Goal: Use online tool/utility: Use online tool/utility

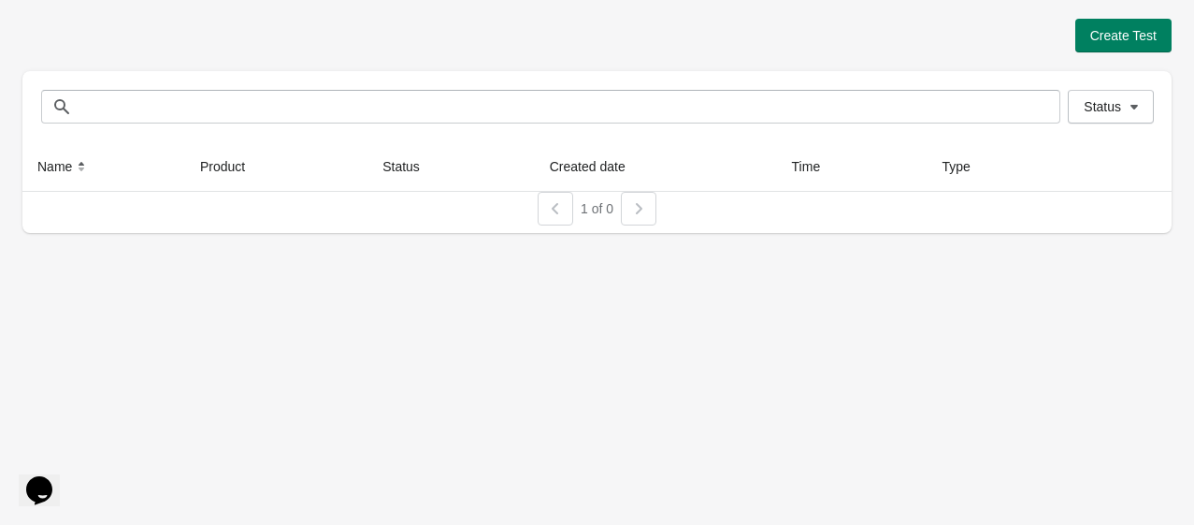
click at [1148, 17] on div "Create Test Status Status Name Product Status Created date Time Type 1 of 0" at bounding box center [597, 120] width 1150 height 240
click at [1141, 31] on span "Create Test" at bounding box center [1124, 35] width 66 height 15
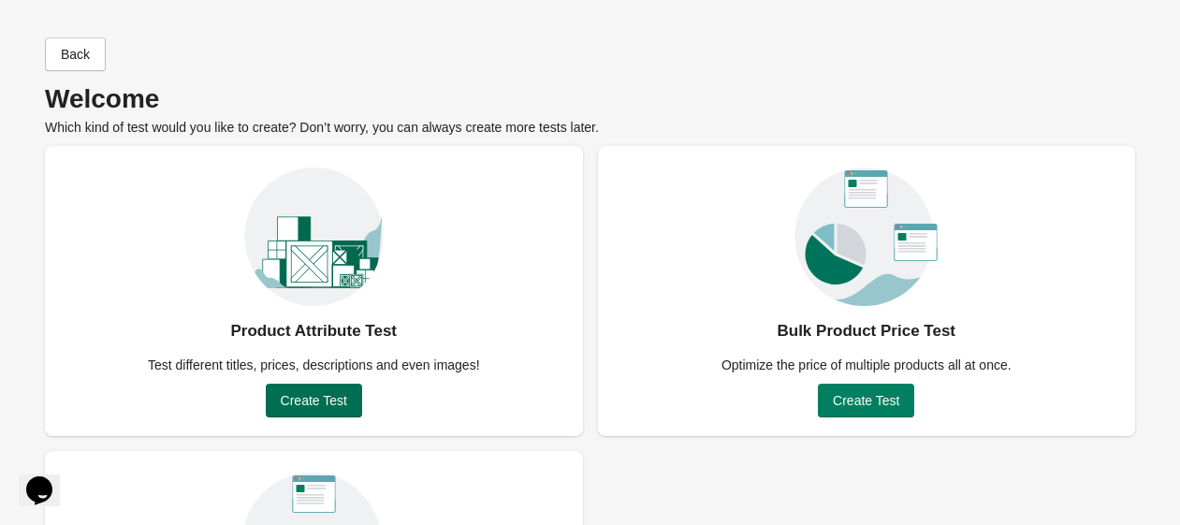
click at [322, 384] on div "Product Attribute Test Test different titles, prices, descriptions and even ima…" at bounding box center [314, 291] width 538 height 290
click at [324, 387] on button "Create Test" at bounding box center [314, 401] width 96 height 34
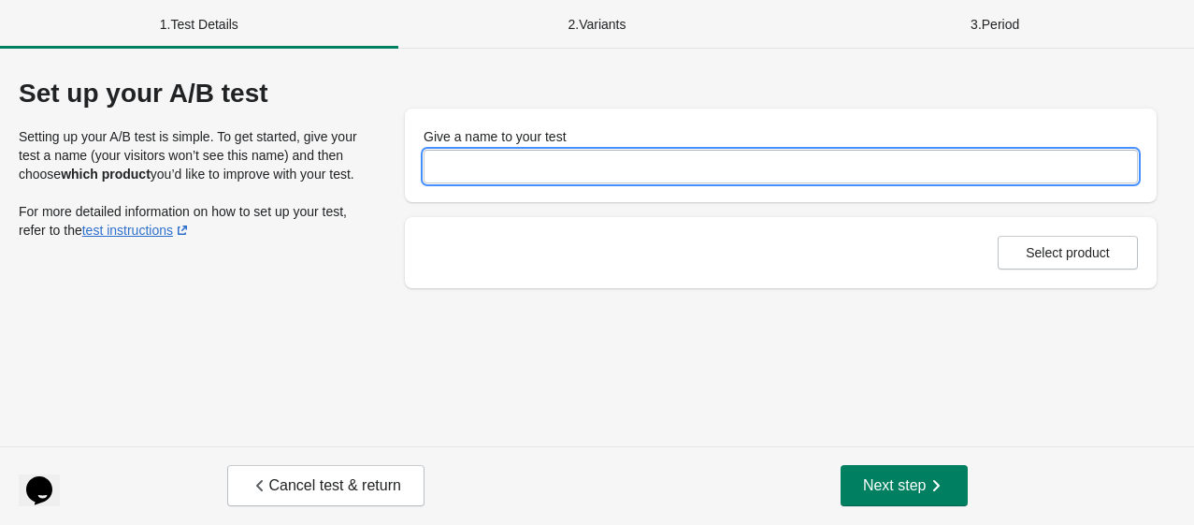
drag, startPoint x: 584, startPoint y: 180, endPoint x: 586, endPoint y: 166, distance: 13.4
click at [586, 170] on input "Give a name to your test" at bounding box center [781, 167] width 715 height 34
click at [586, 166] on input "Give a name to your test" at bounding box center [781, 167] width 715 height 34
type input "***"
click at [1078, 254] on span "Select product" at bounding box center [1068, 252] width 84 height 15
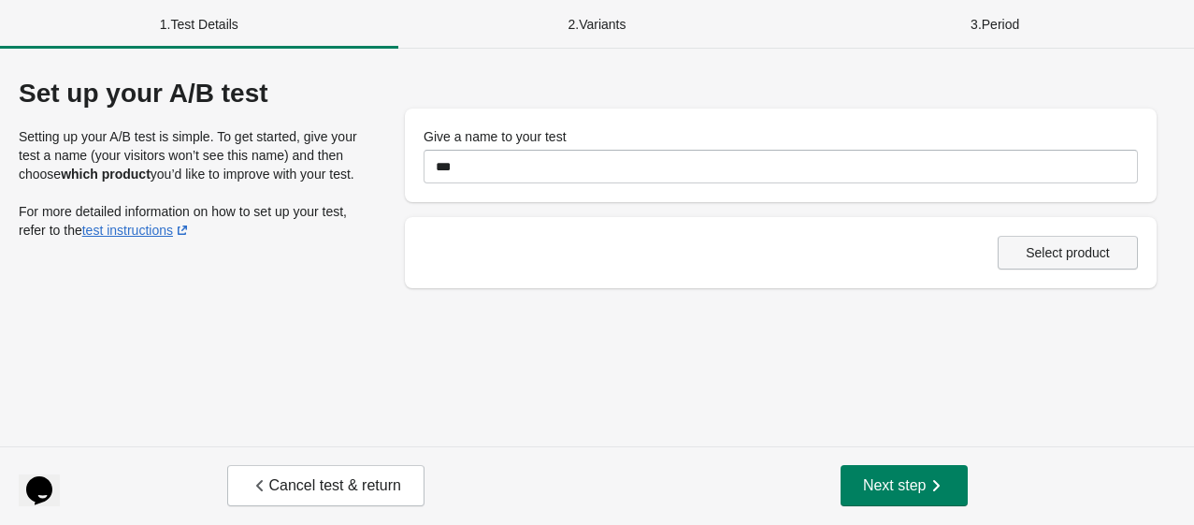
click at [1033, 249] on span "Select product" at bounding box center [1068, 252] width 84 height 15
drag, startPoint x: 921, startPoint y: 507, endPoint x: 923, endPoint y: 494, distance: 13.2
click at [922, 503] on div "Cancel test & return Next step" at bounding box center [597, 485] width 1194 height 79
click at [923, 494] on span "Next step" at bounding box center [904, 485] width 82 height 19
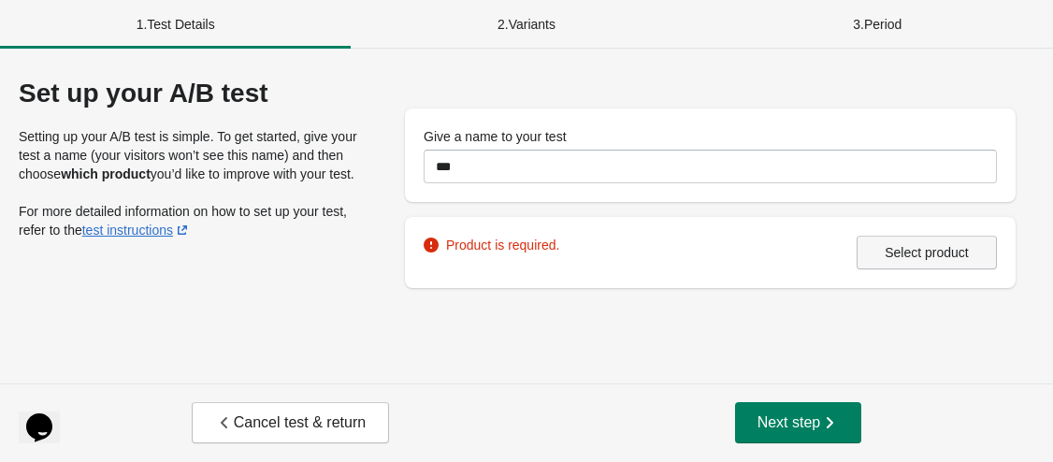
click at [894, 239] on button "Select product" at bounding box center [927, 253] width 140 height 34
